Goal: Check status: Check status

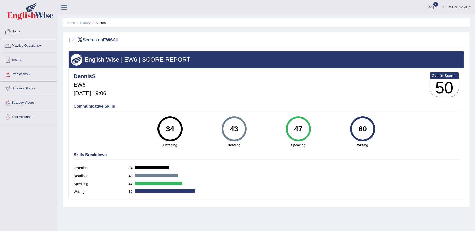
click at [17, 30] on link "Home" at bounding box center [28, 31] width 57 height 13
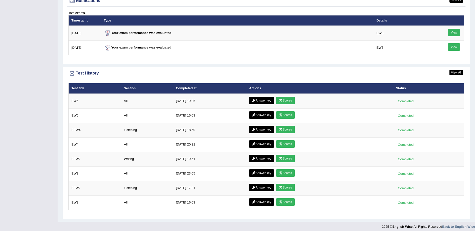
scroll to position [621, 0]
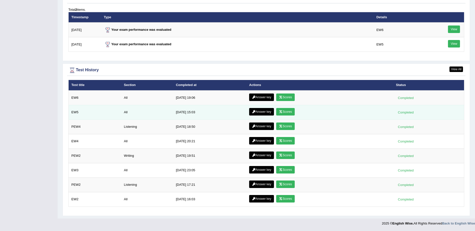
click at [260, 112] on link "Answer key" at bounding box center [261, 112] width 25 height 8
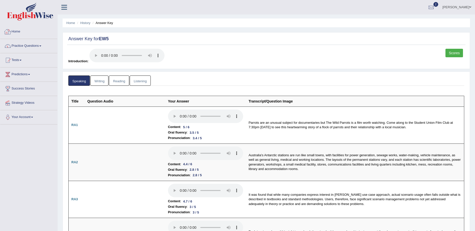
click at [16, 31] on link "Home" at bounding box center [28, 31] width 57 height 13
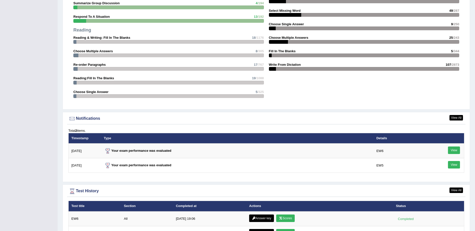
scroll to position [621, 0]
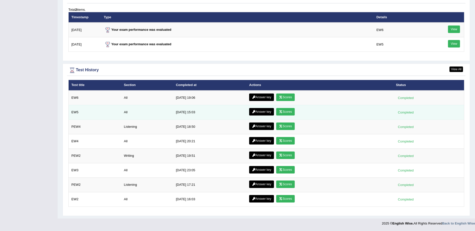
click at [284, 111] on link "Scores" at bounding box center [285, 112] width 19 height 8
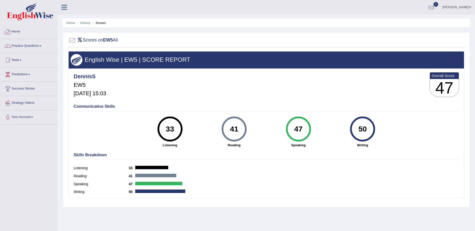
click at [16, 32] on link "Home" at bounding box center [28, 31] width 57 height 13
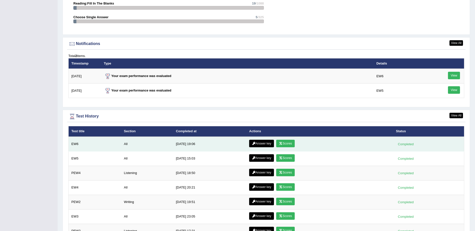
scroll to position [575, 0]
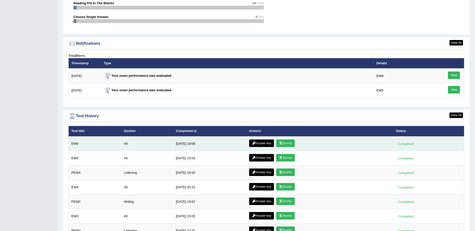
click at [279, 143] on icon at bounding box center [281, 143] width 4 height 3
